Goal: Use online tool/utility: Utilize a website feature to perform a specific function

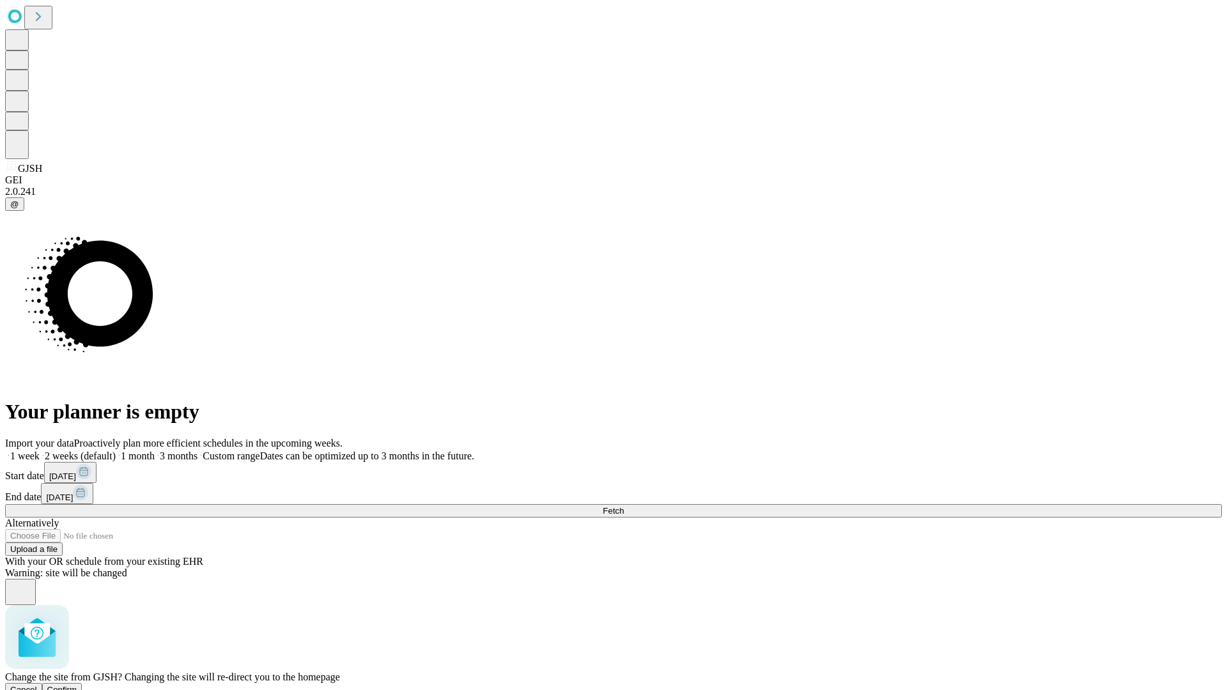
click at [77, 685] on span "Confirm" at bounding box center [62, 690] width 30 height 10
click at [155, 451] on label "1 month" at bounding box center [135, 456] width 39 height 11
click at [624, 506] on span "Fetch" at bounding box center [613, 511] width 21 height 10
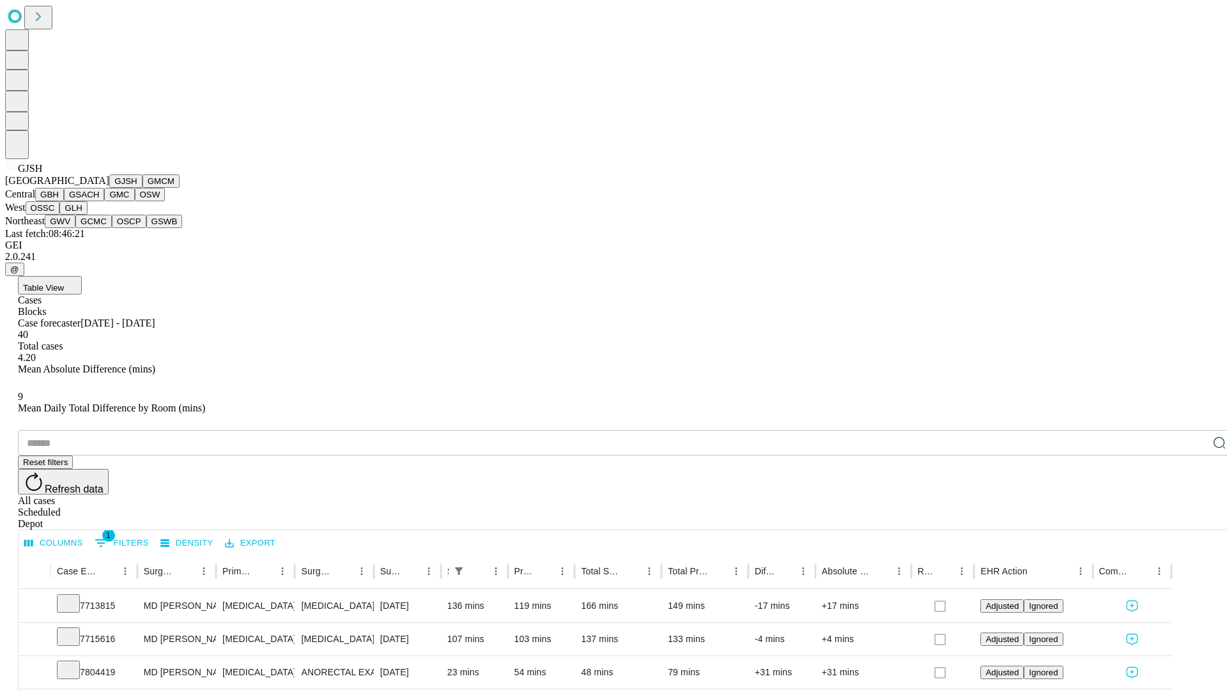
click at [143, 188] on button "GMCM" at bounding box center [161, 181] width 37 height 13
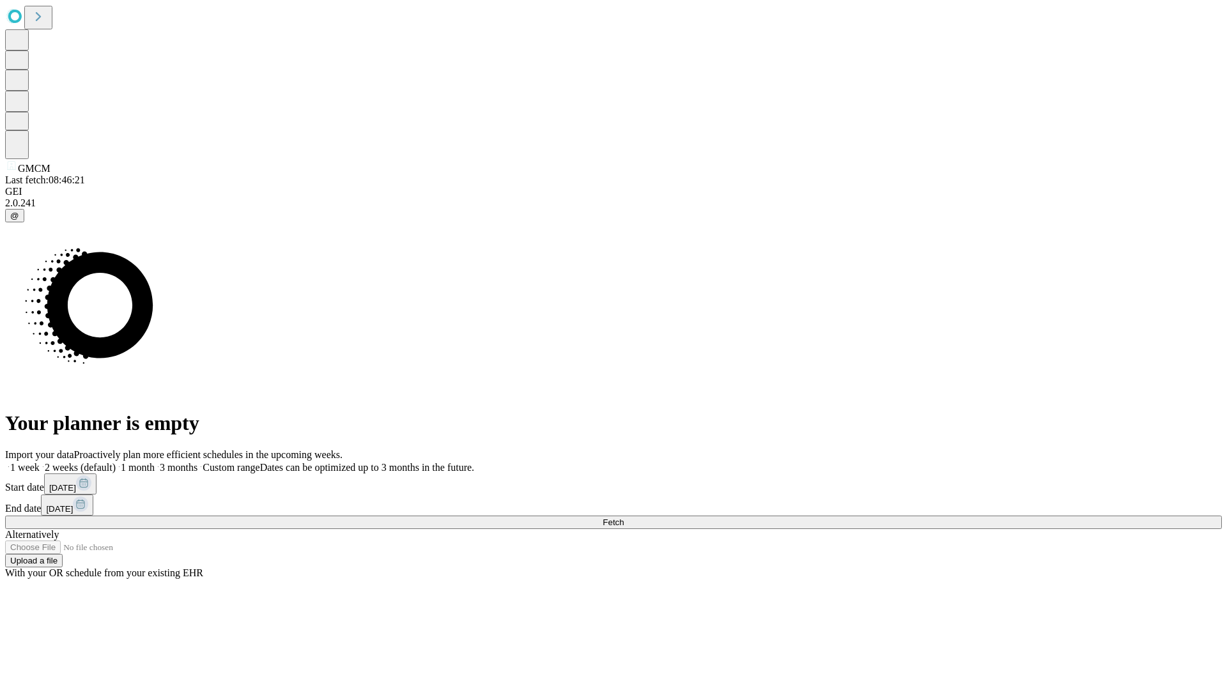
click at [155, 462] on label "1 month" at bounding box center [135, 467] width 39 height 11
click at [624, 518] on span "Fetch" at bounding box center [613, 523] width 21 height 10
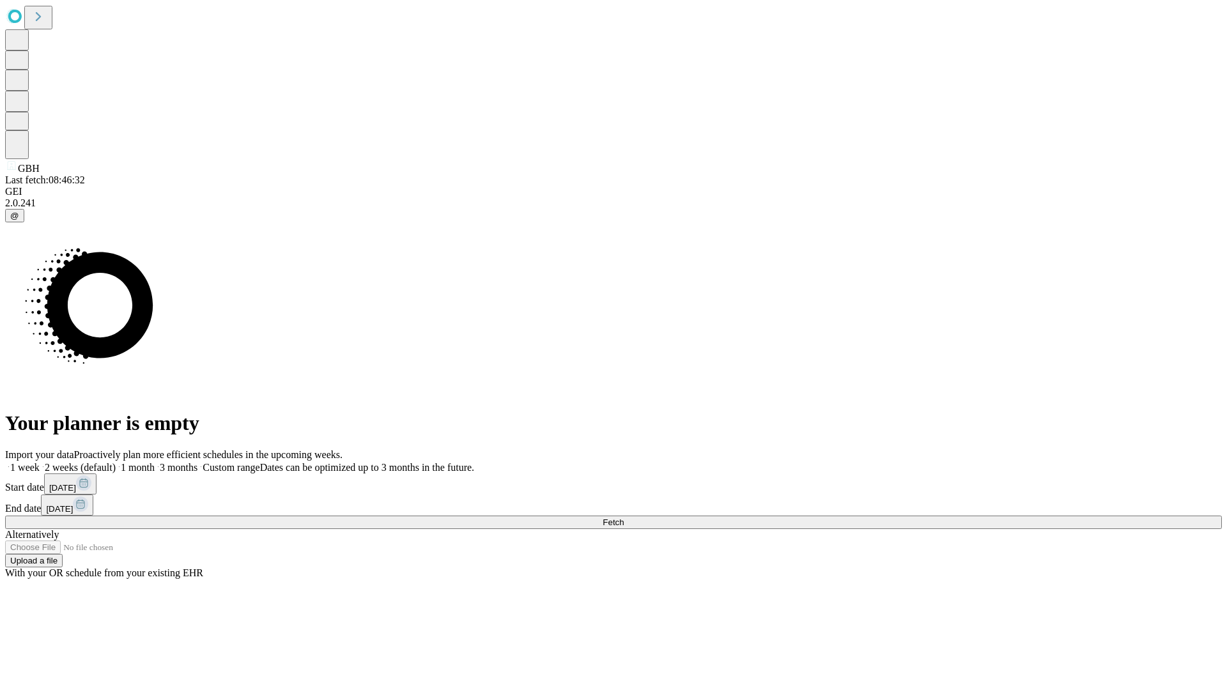
click at [155, 462] on label "1 month" at bounding box center [135, 467] width 39 height 11
click at [624, 518] on span "Fetch" at bounding box center [613, 523] width 21 height 10
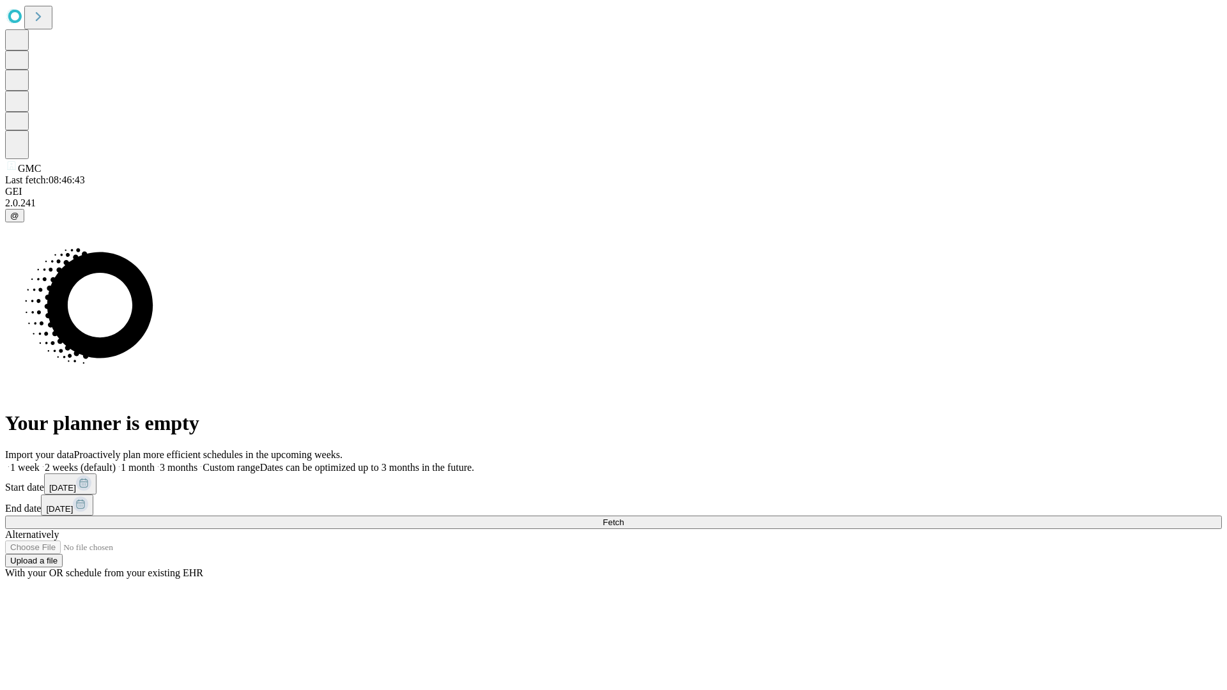
click at [624, 518] on span "Fetch" at bounding box center [613, 523] width 21 height 10
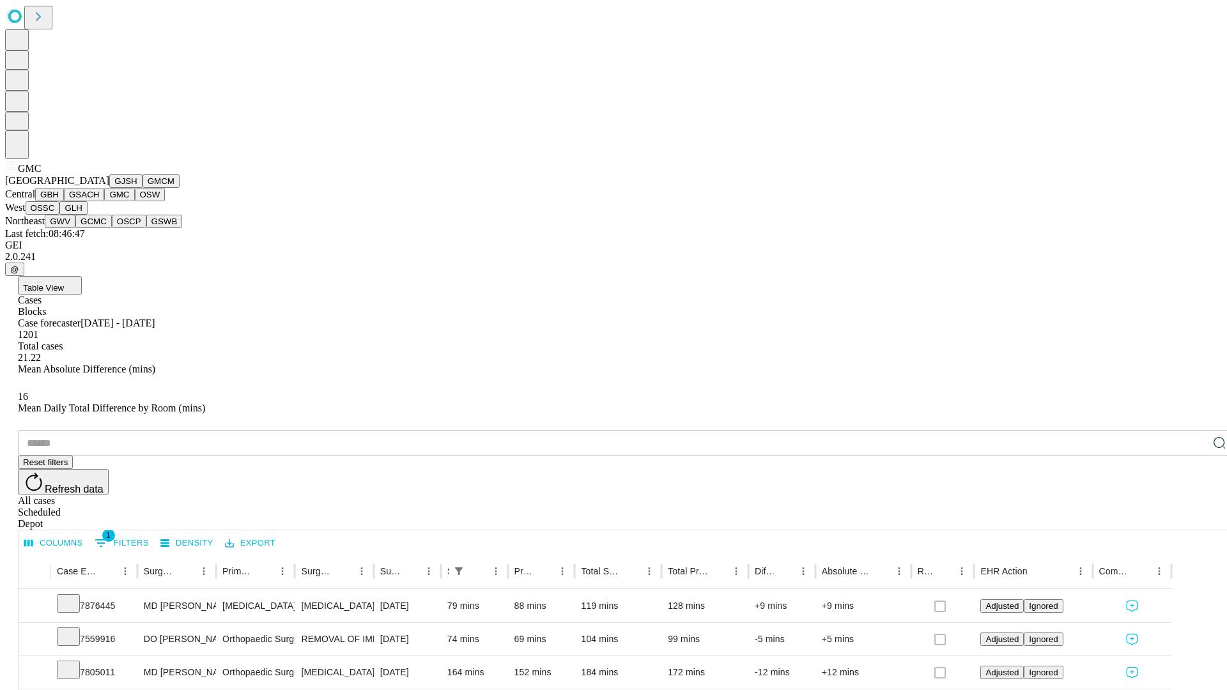
click at [135, 201] on button "OSW" at bounding box center [150, 194] width 31 height 13
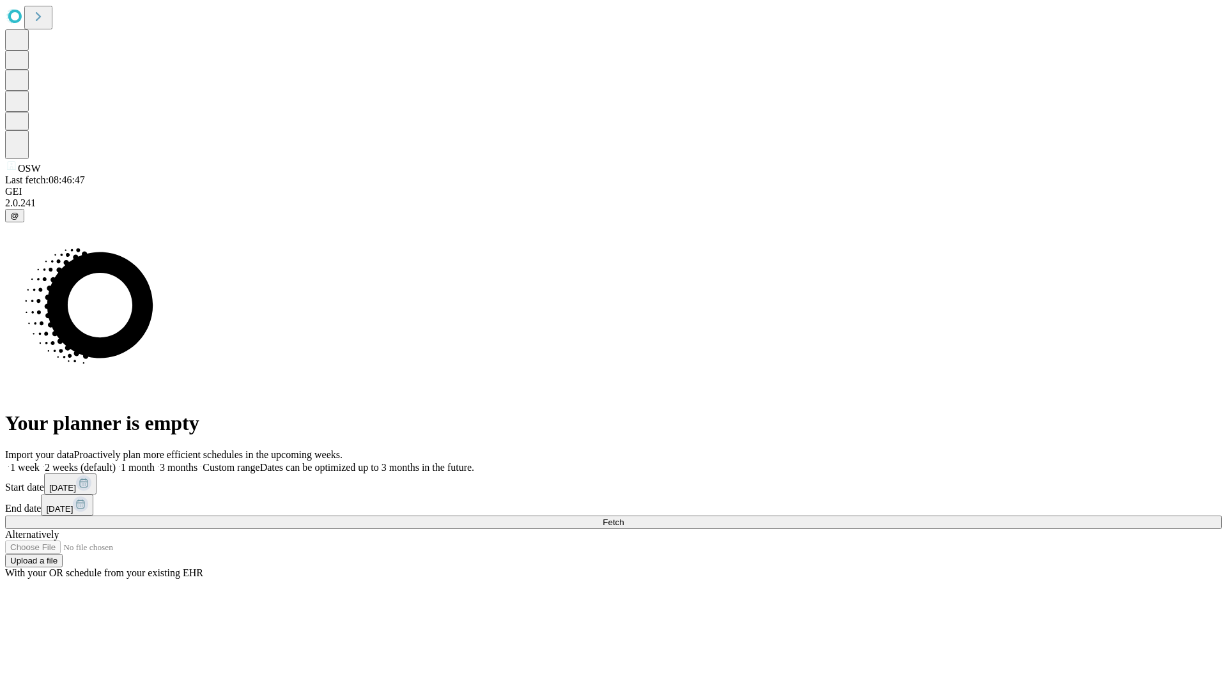
click at [155, 462] on label "1 month" at bounding box center [135, 467] width 39 height 11
click at [624, 518] on span "Fetch" at bounding box center [613, 523] width 21 height 10
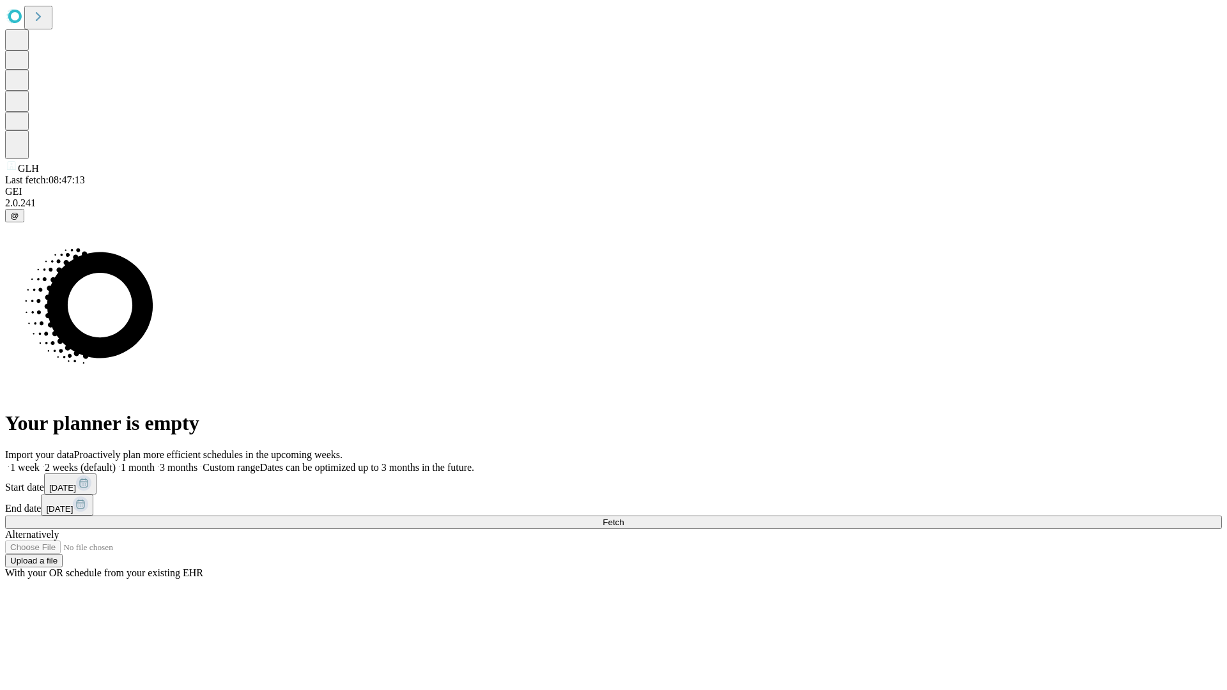
click at [624, 518] on span "Fetch" at bounding box center [613, 523] width 21 height 10
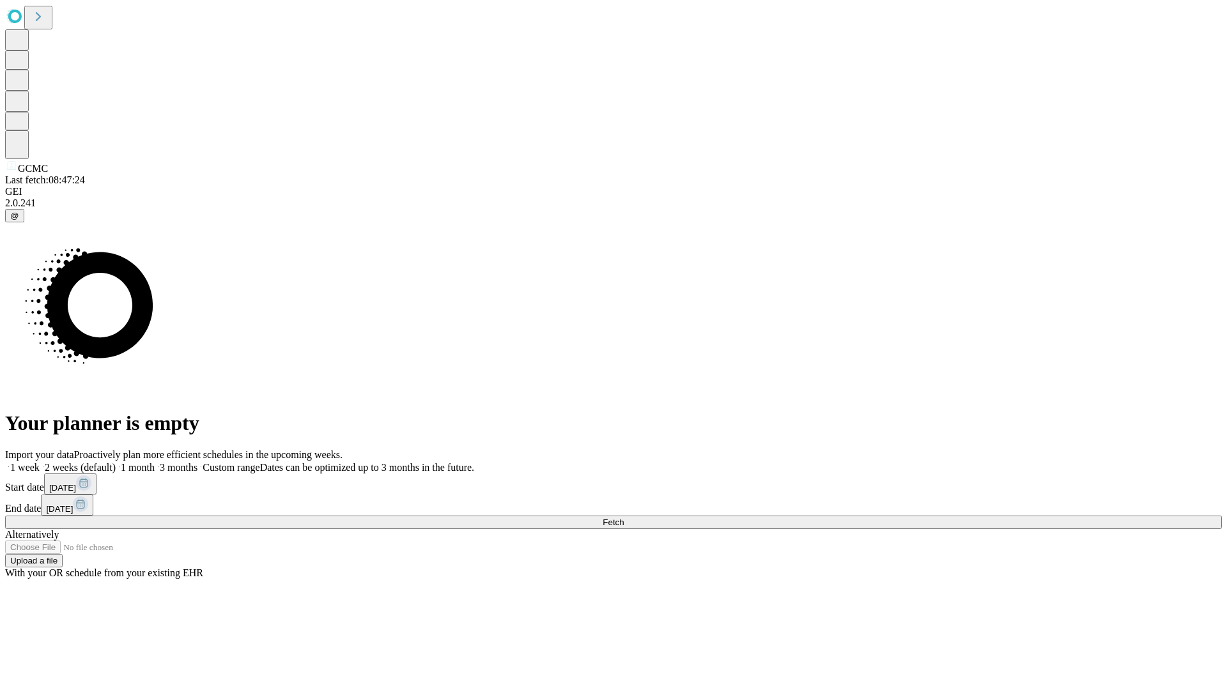
click at [155, 462] on label "1 month" at bounding box center [135, 467] width 39 height 11
click at [624, 518] on span "Fetch" at bounding box center [613, 523] width 21 height 10
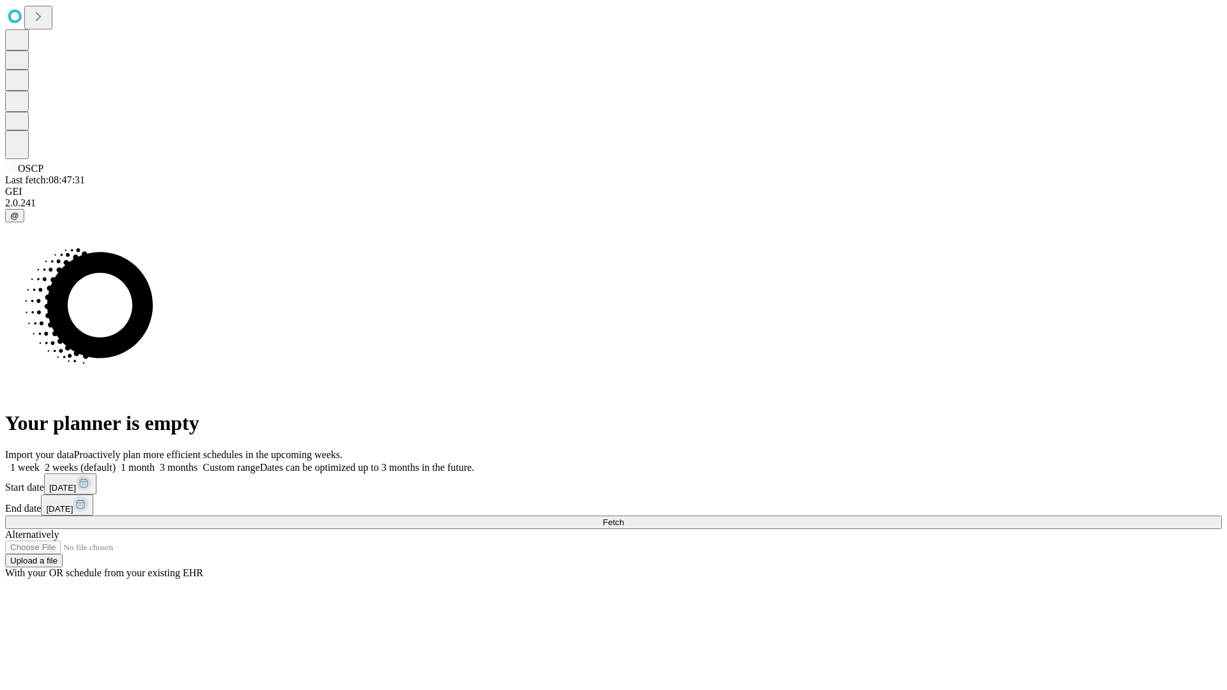
click at [155, 462] on label "1 month" at bounding box center [135, 467] width 39 height 11
click at [624, 518] on span "Fetch" at bounding box center [613, 523] width 21 height 10
